Goal: Transaction & Acquisition: Book appointment/travel/reservation

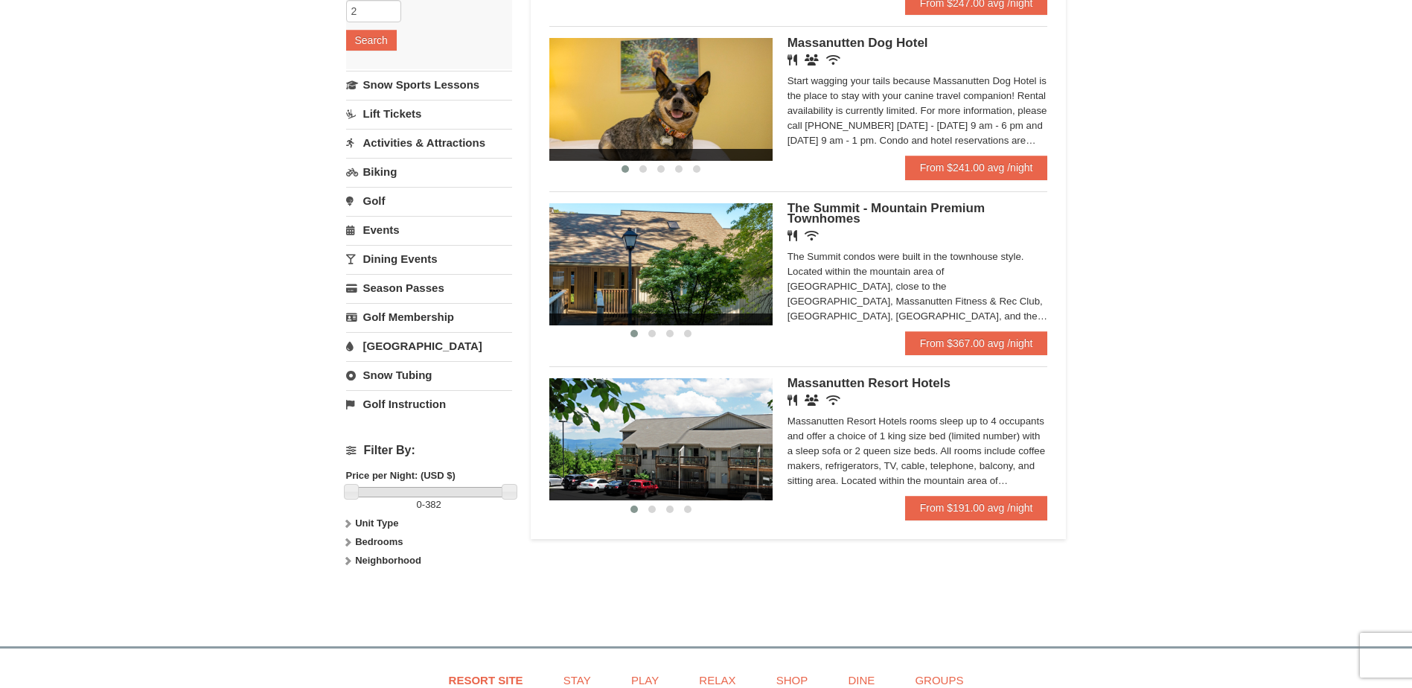
scroll to position [223, 0]
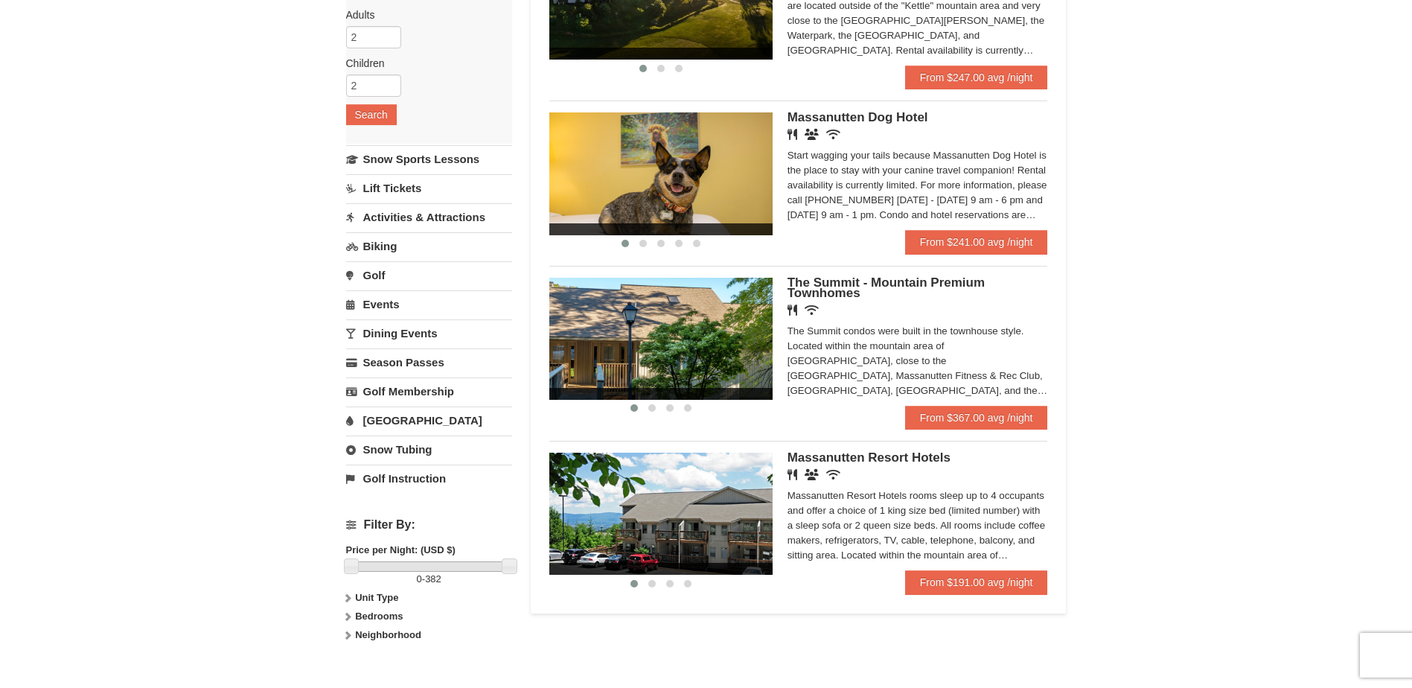
click at [389, 421] on link "Water Park" at bounding box center [429, 420] width 166 height 28
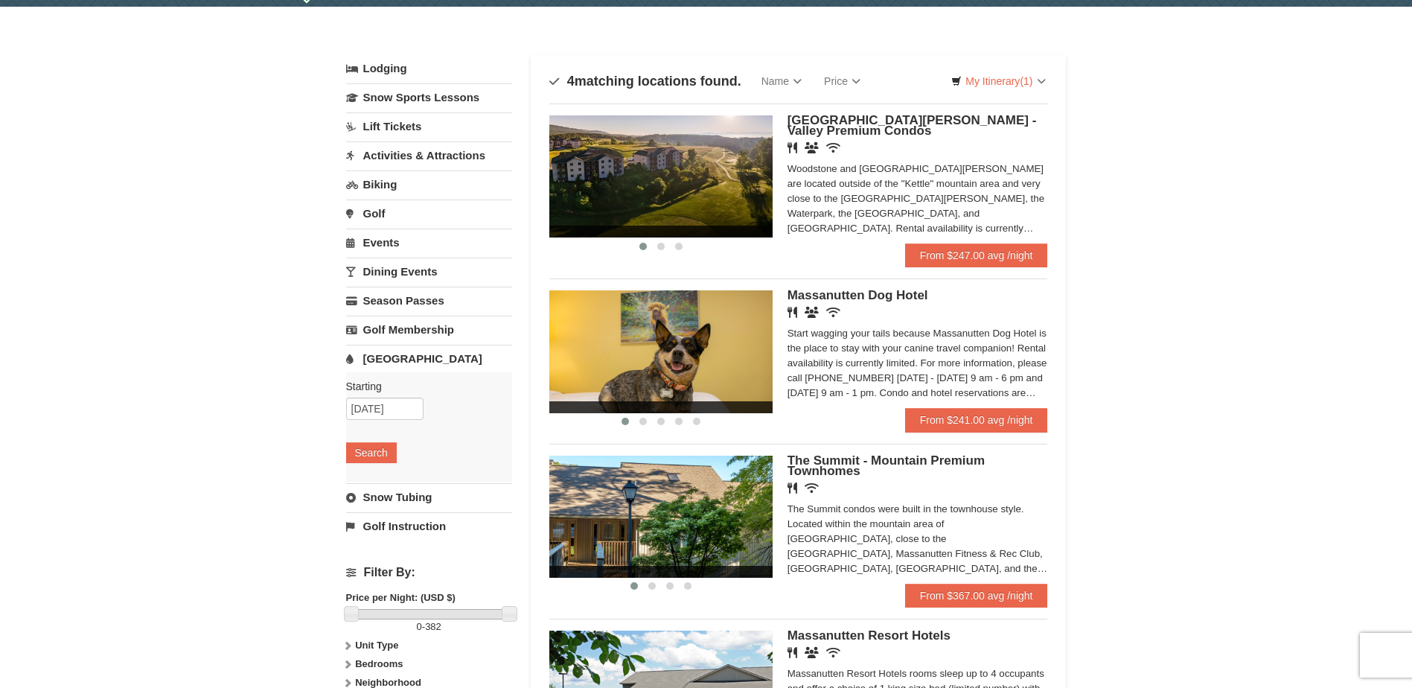
scroll to position [0, 0]
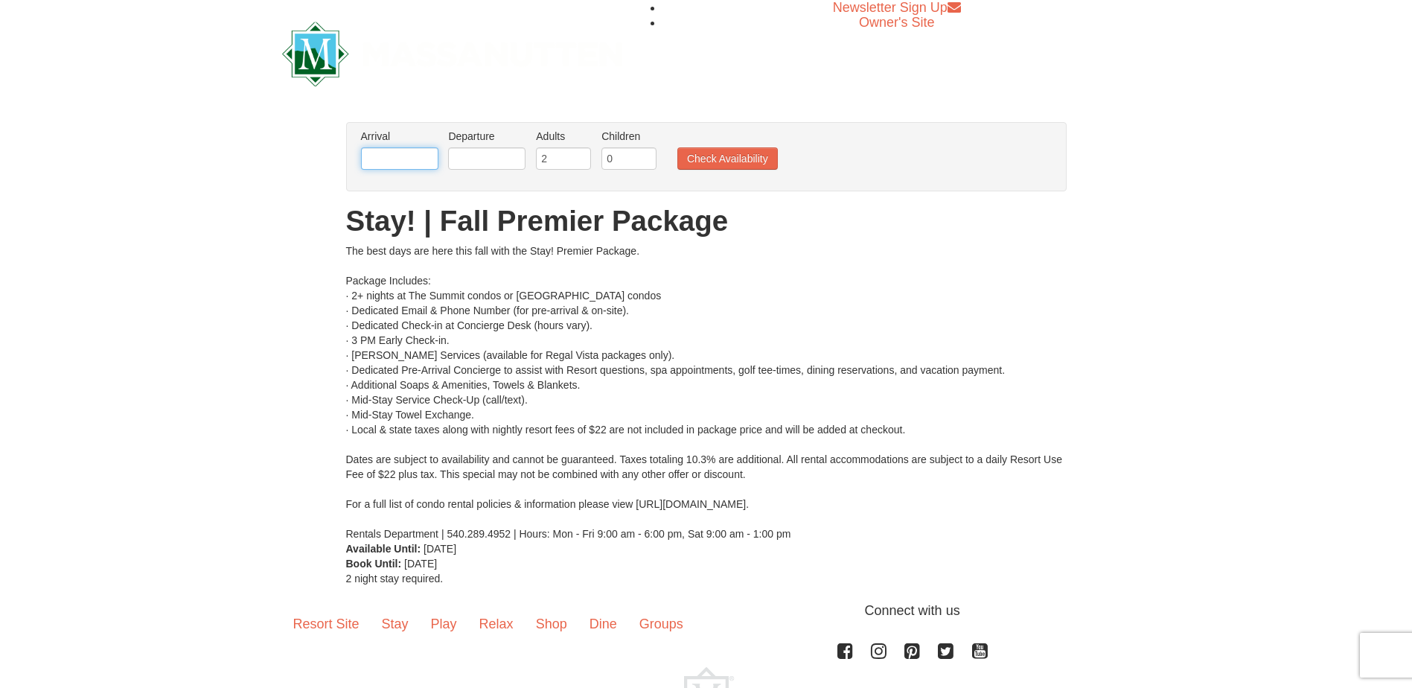
click at [427, 157] on input "text" at bounding box center [399, 158] width 77 height 22
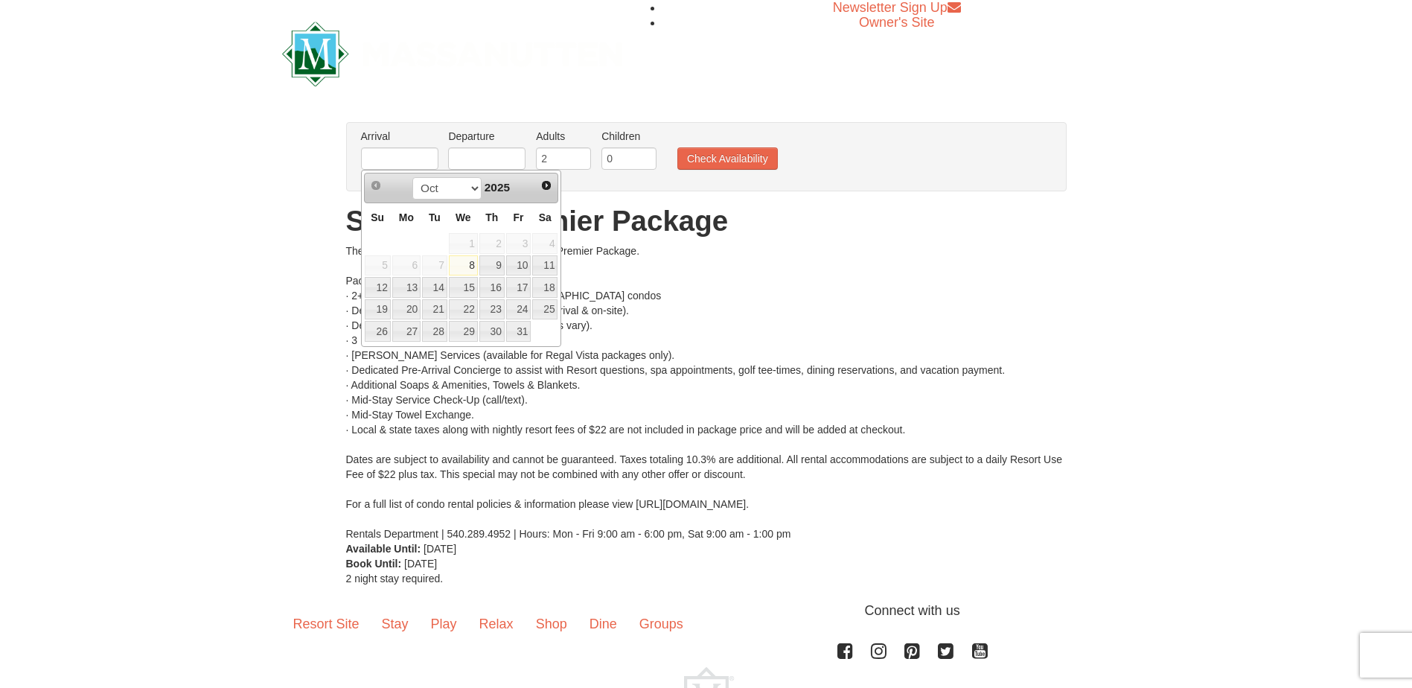
click at [534, 185] on div "Prev Next Oct Nov [DATE]" at bounding box center [461, 188] width 195 height 30
click at [542, 183] on span "Next" at bounding box center [546, 185] width 12 height 12
click at [549, 188] on span "Next" at bounding box center [546, 185] width 12 height 12
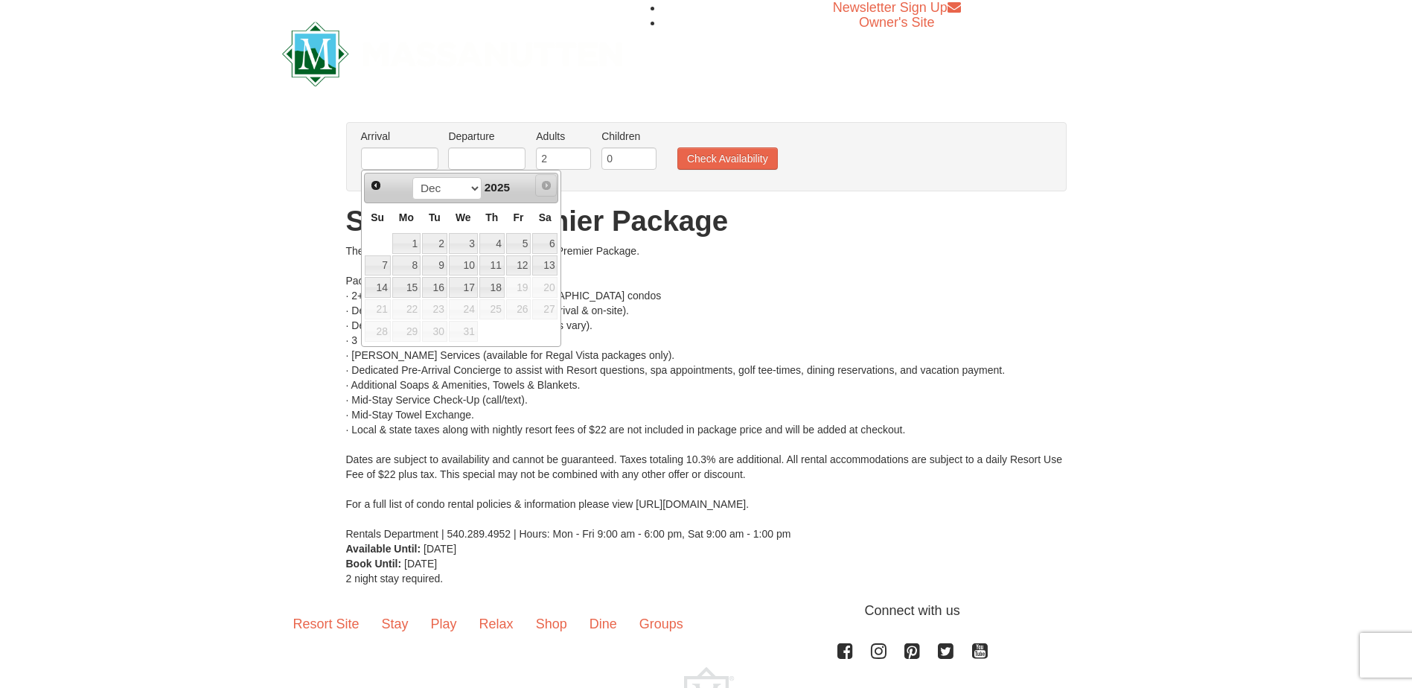
click at [549, 188] on span "Next" at bounding box center [546, 185] width 12 height 12
click at [414, 289] on link "15" at bounding box center [406, 287] width 28 height 21
type input "[DATE]"
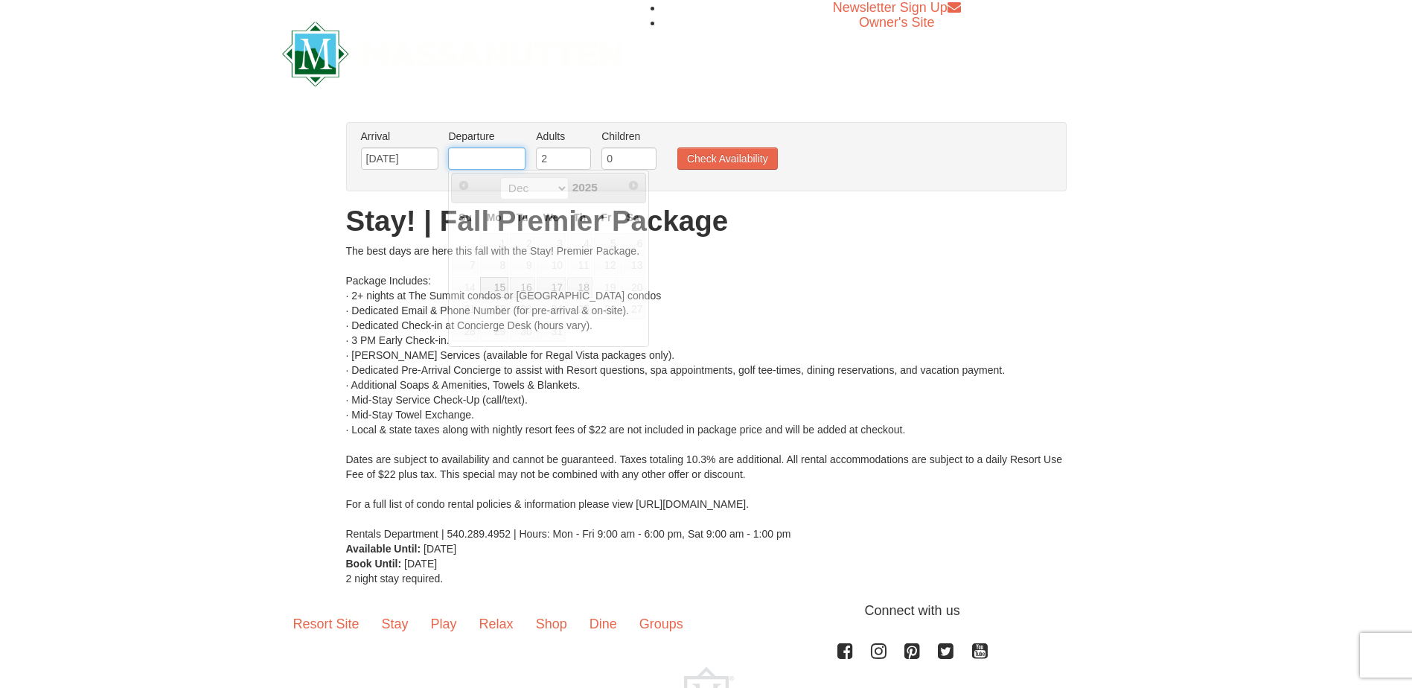
click at [493, 150] on input "text" at bounding box center [486, 158] width 77 height 22
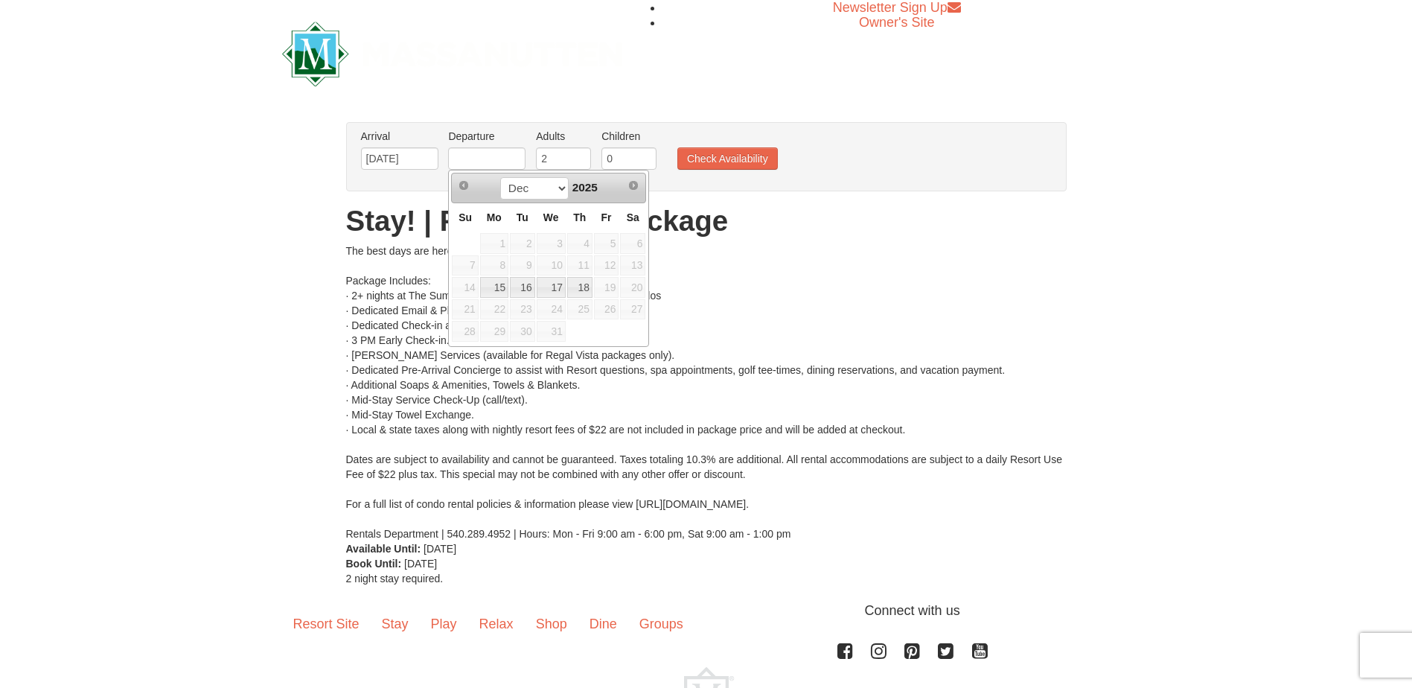
click at [585, 293] on link "18" at bounding box center [579, 287] width 25 height 21
type input "[DATE]"
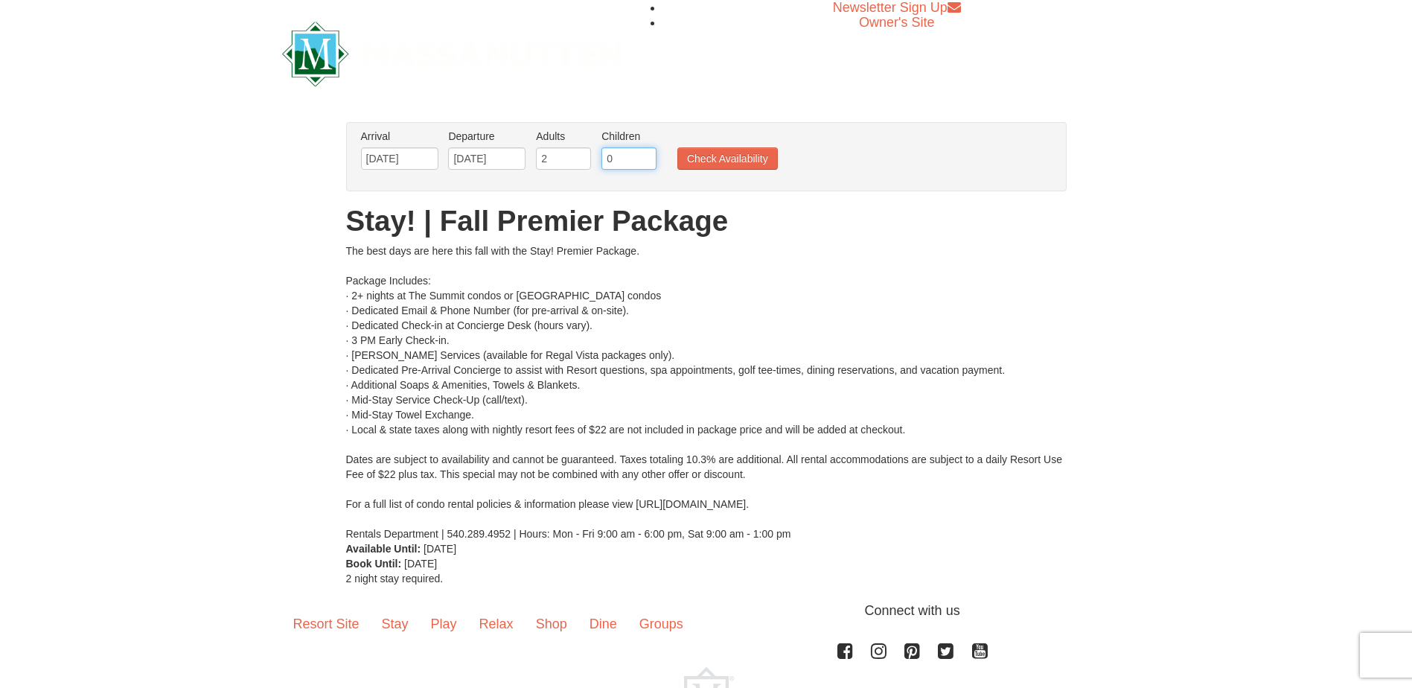
click at [635, 153] on input "0" at bounding box center [628, 158] width 55 height 22
click at [647, 157] on input "1" at bounding box center [628, 158] width 55 height 22
type input "2"
click at [647, 157] on input "2" at bounding box center [628, 158] width 55 height 22
click at [714, 161] on button "Check Availability" at bounding box center [727, 158] width 100 height 22
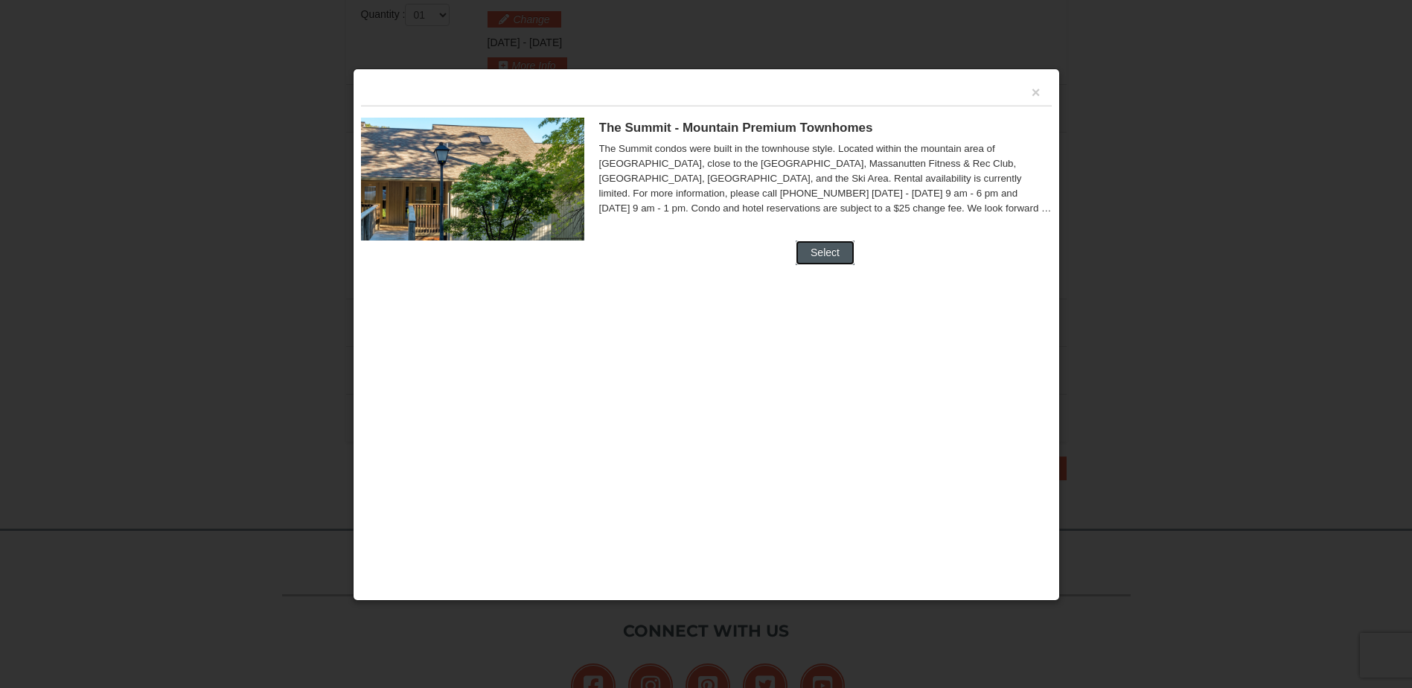
click at [829, 248] on button "Select" at bounding box center [824, 252] width 59 height 24
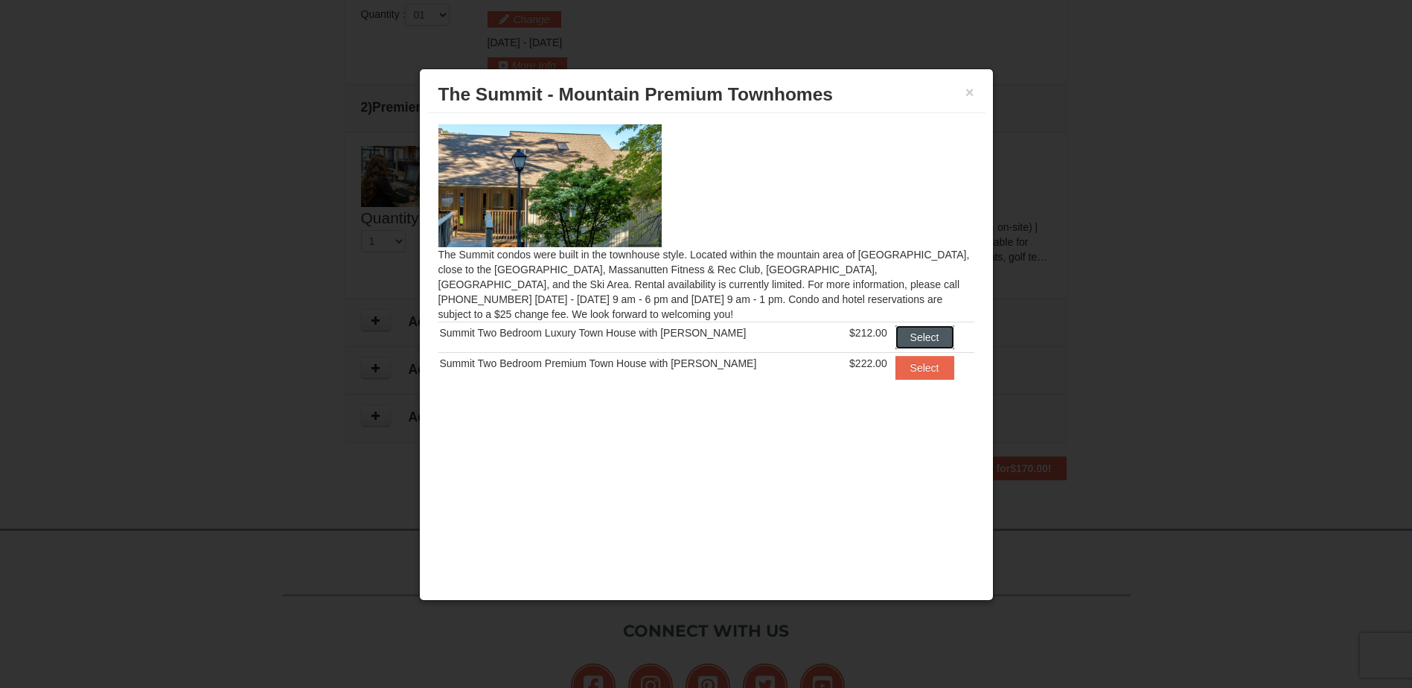
click at [926, 339] on button "Select" at bounding box center [924, 337] width 59 height 24
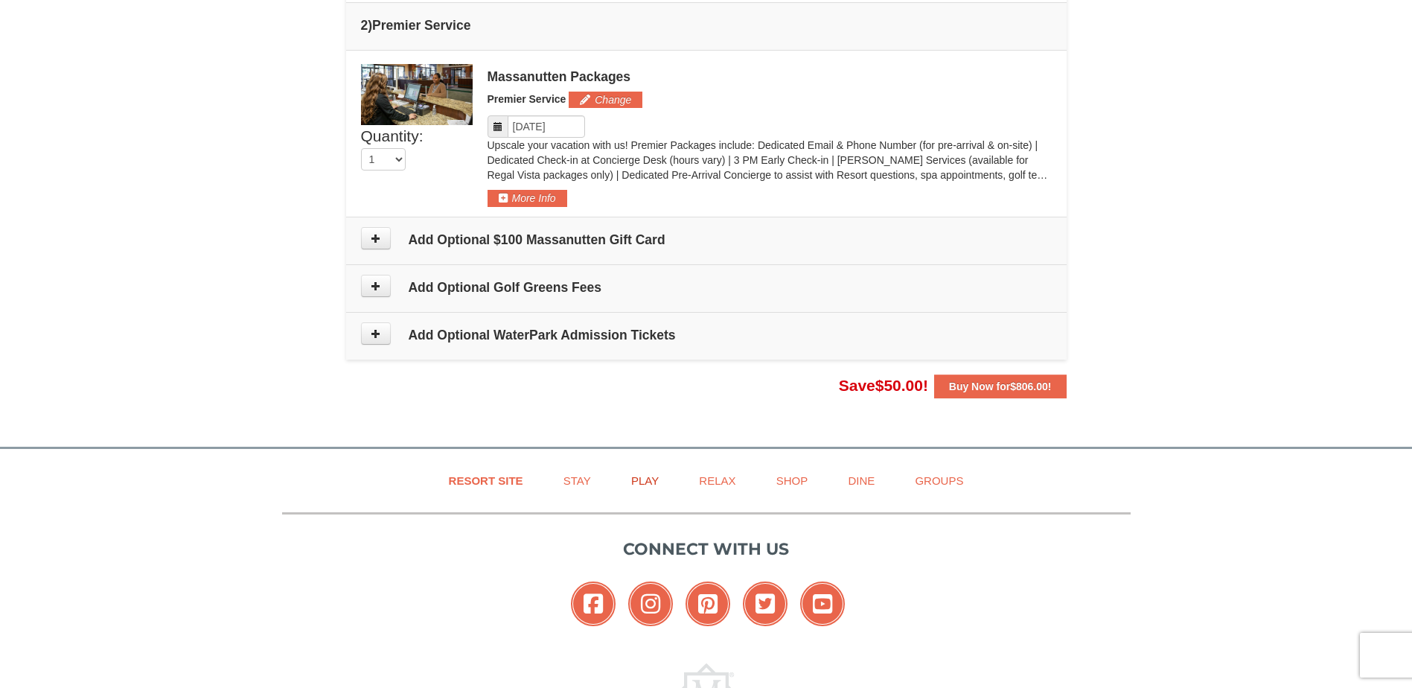
scroll to position [782, 0]
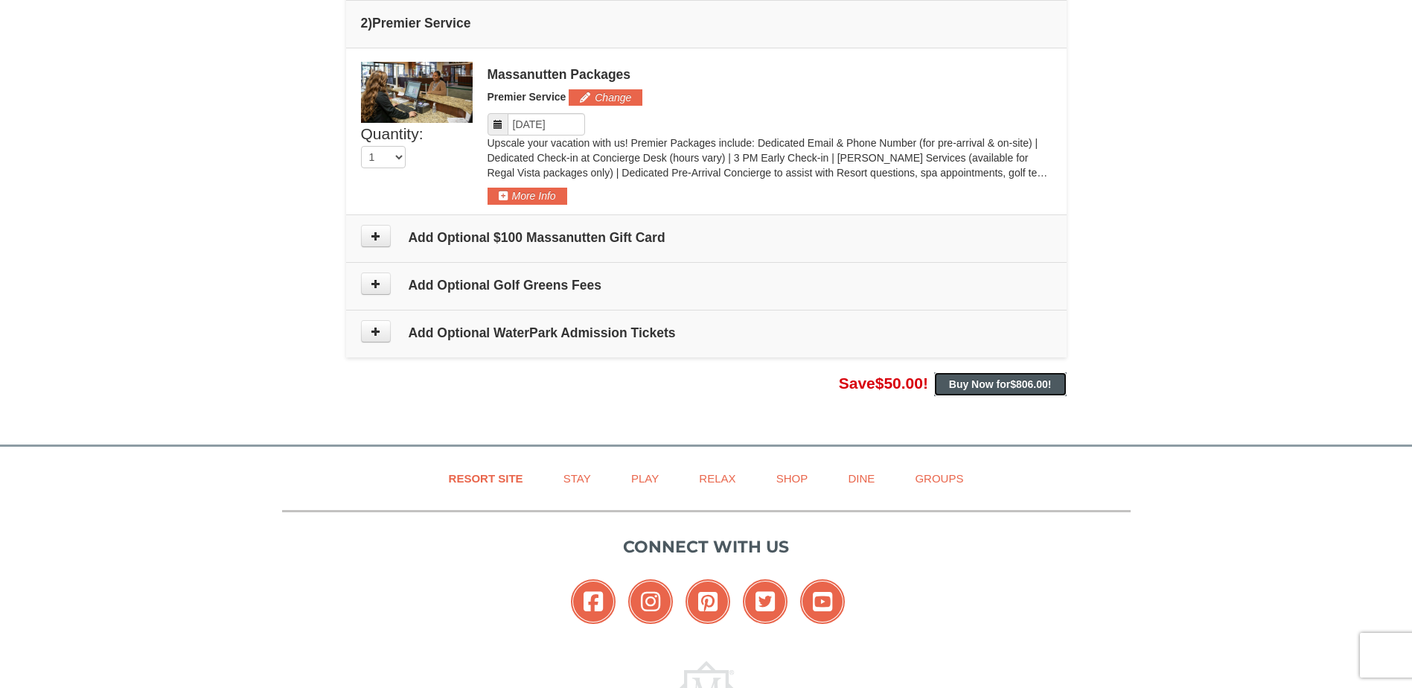
click at [975, 393] on button "Buy Now for $806.00 !" at bounding box center [1000, 384] width 132 height 24
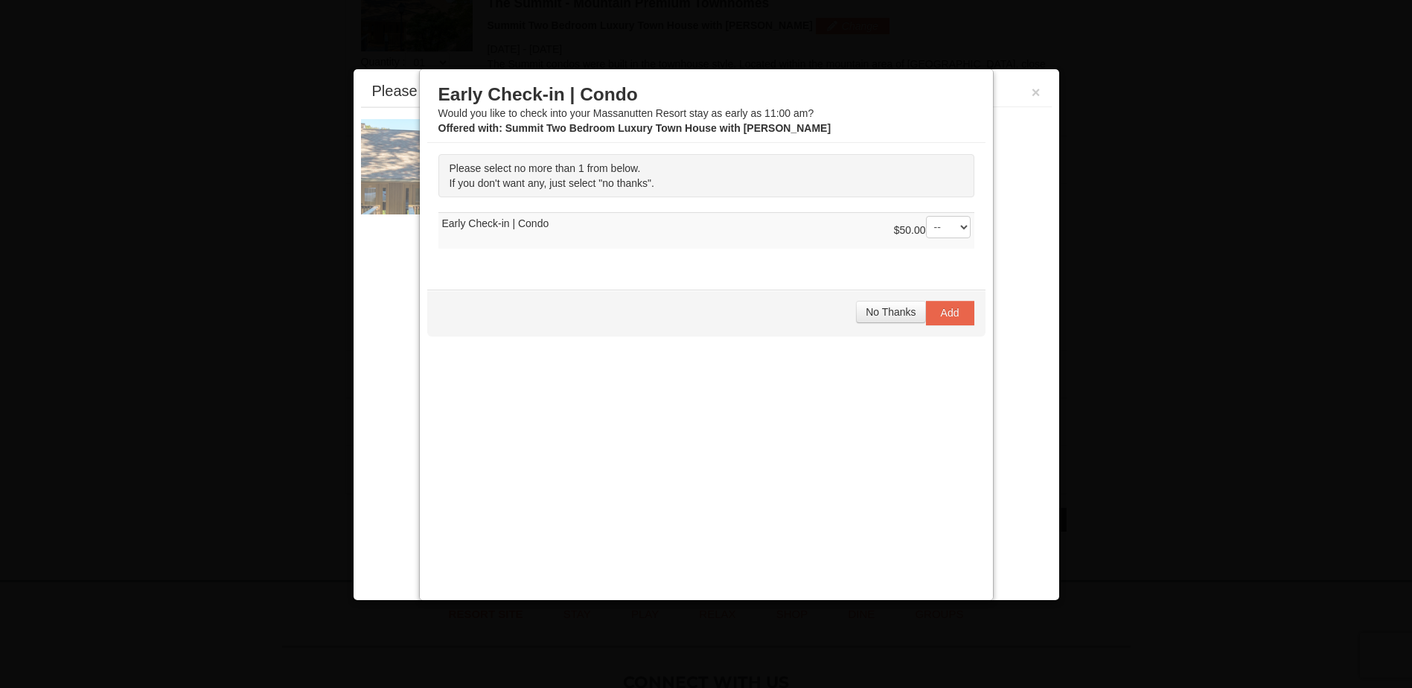
scroll to position [637, 0]
click at [877, 308] on span "No Thanks" at bounding box center [890, 312] width 50 height 12
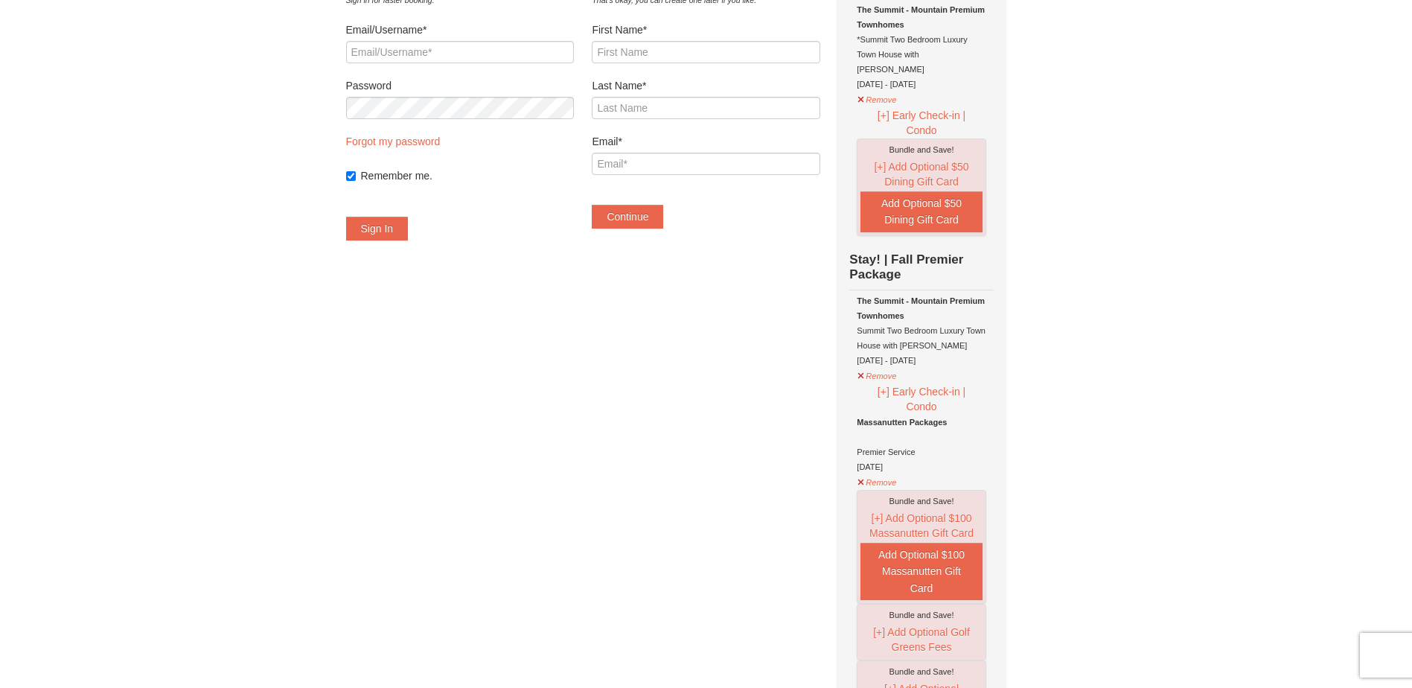
scroll to position [149, 0]
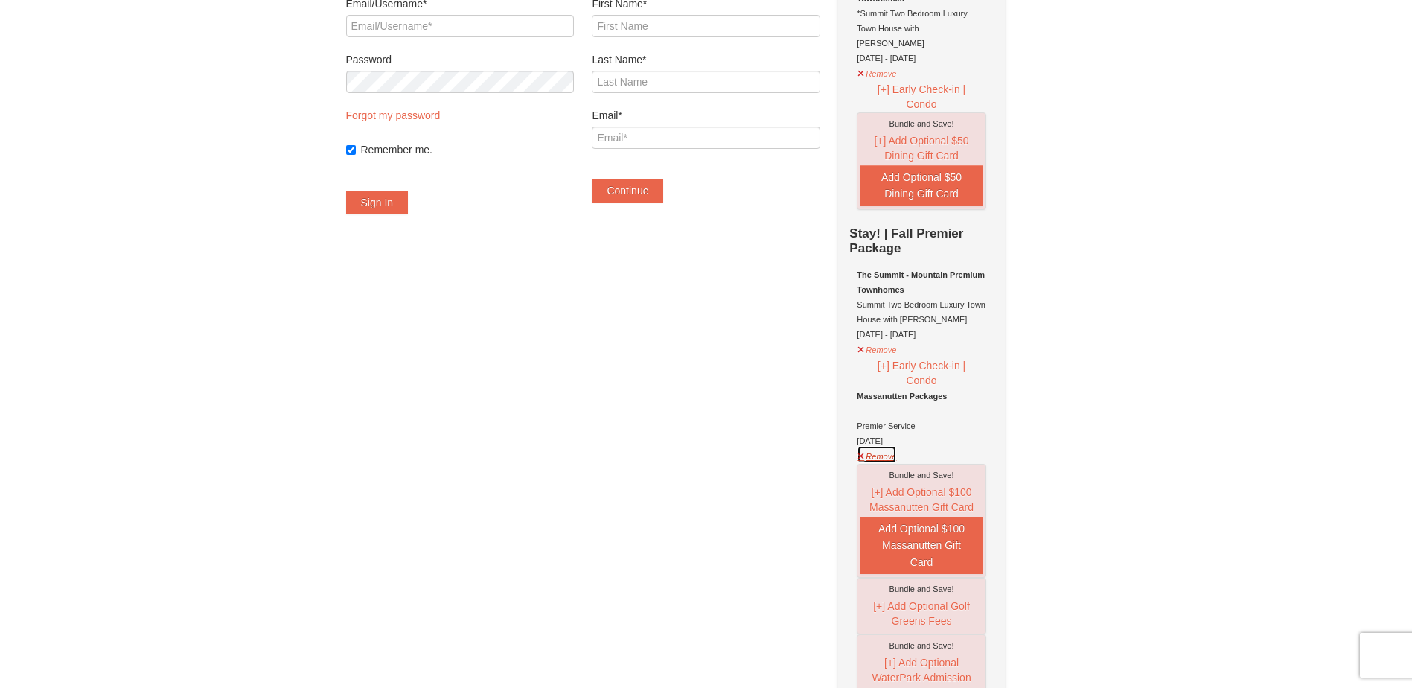
click at [896, 446] on button "Remove" at bounding box center [876, 454] width 40 height 19
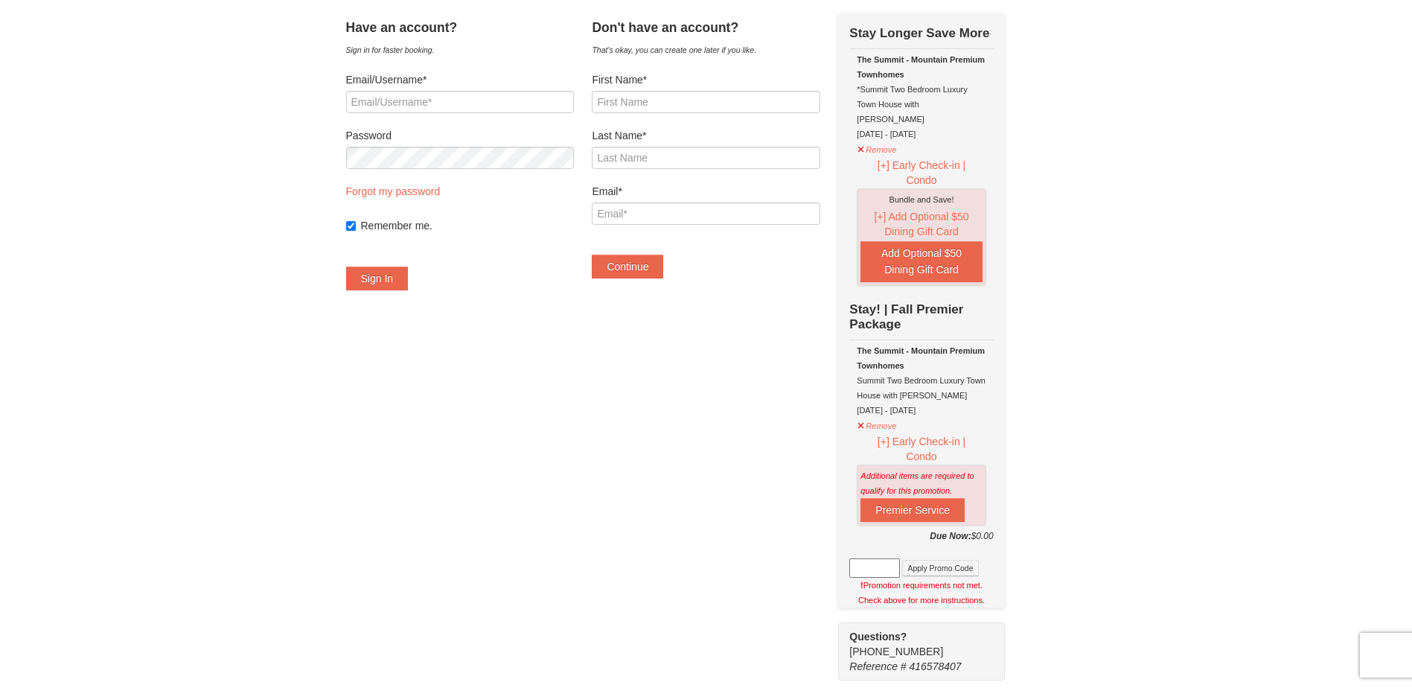
scroll to position [0, 0]
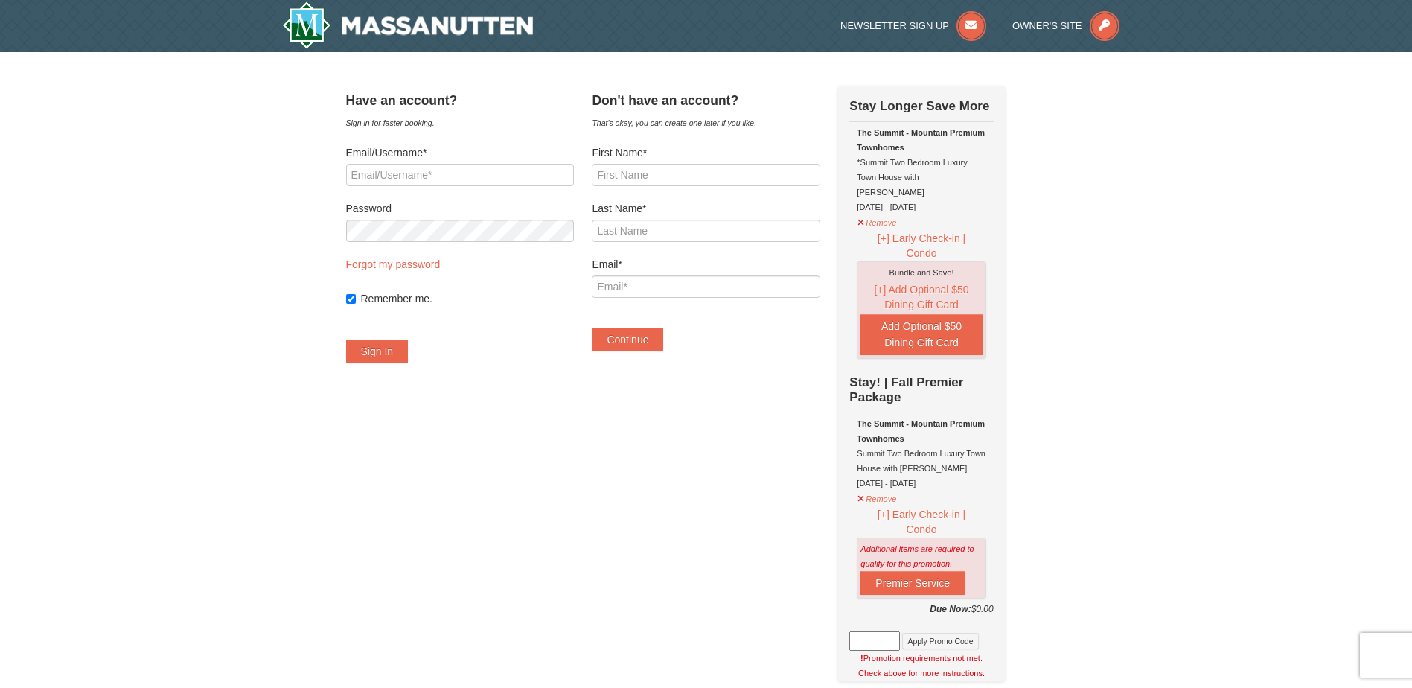
click at [1023, 580] on div "Have an account? Sign in for faster booking. Email/Username* Password Forgot my…" at bounding box center [706, 614] width 720 height 1057
